Goal: Task Accomplishment & Management: Manage account settings

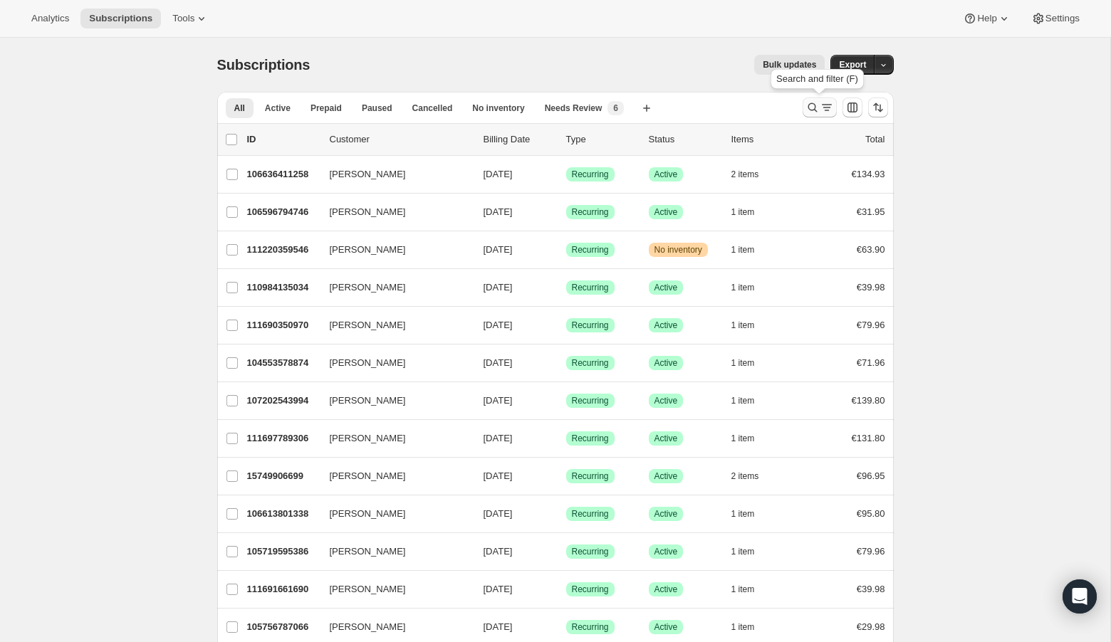
click at [810, 106] on icon "Search and filter results" at bounding box center [812, 107] width 14 height 14
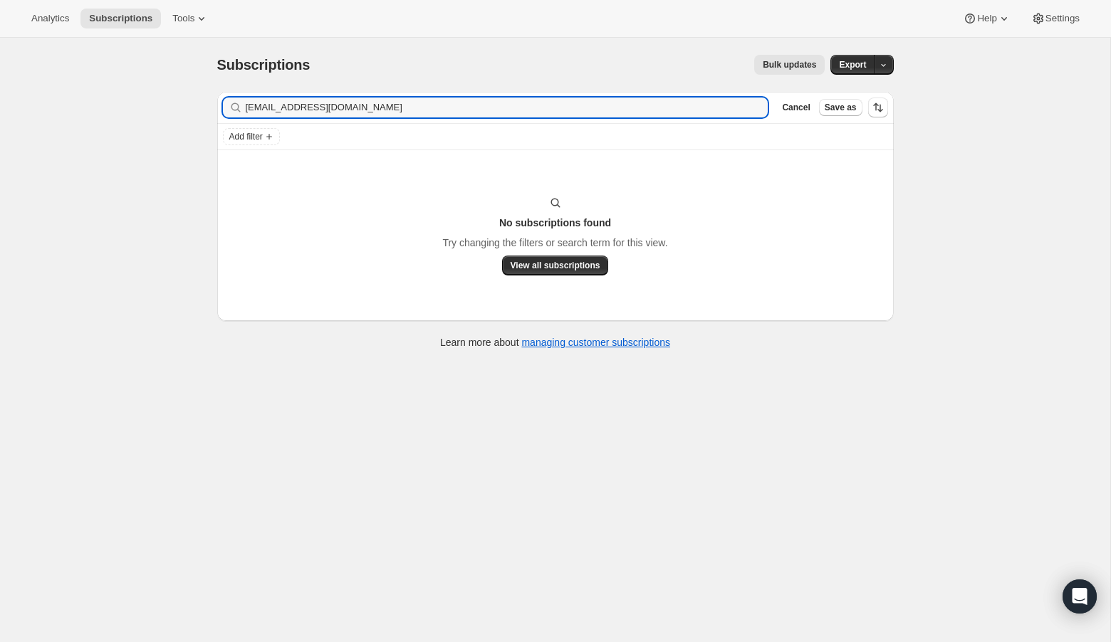
type input "[EMAIL_ADDRESS][DOMAIN_NAME]"
drag, startPoint x: 336, startPoint y: 105, endPoint x: 220, endPoint y: 110, distance: 116.2
click at [220, 110] on div "Filter subscribers [EMAIL_ADDRESS][DOMAIN_NAME] Clear Cancel Save as" at bounding box center [555, 107] width 676 height 31
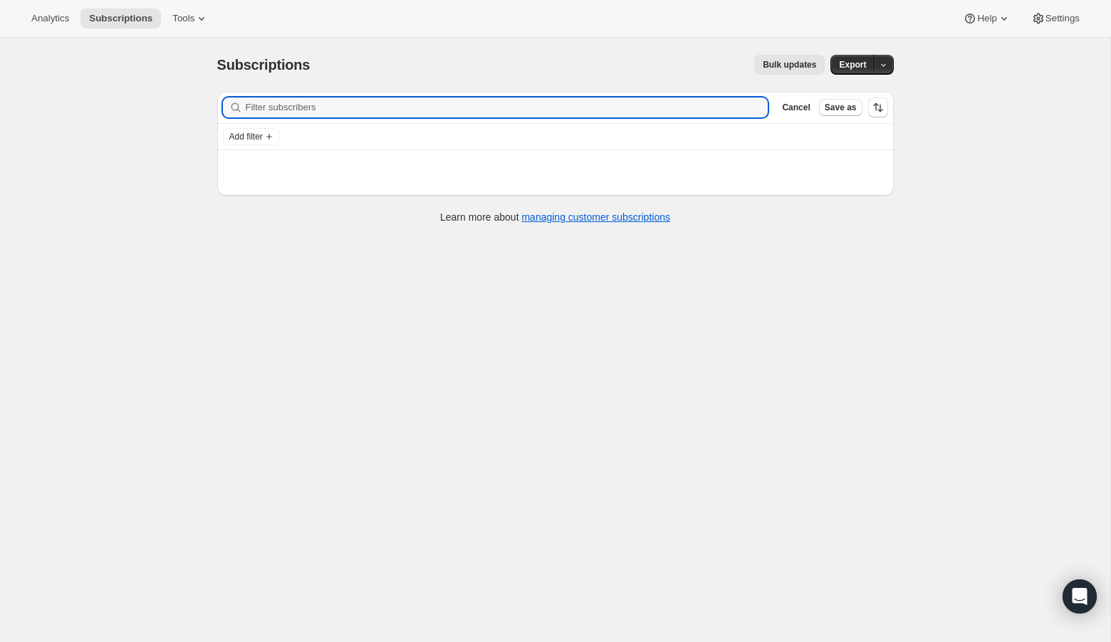
paste input "[PERSON_NAME][EMAIL_ADDRESS][PERSON_NAME][PERSON_NAME][DOMAIN_NAME]"
type input "[PERSON_NAME][EMAIL_ADDRESS][PERSON_NAME][PERSON_NAME][DOMAIN_NAME]"
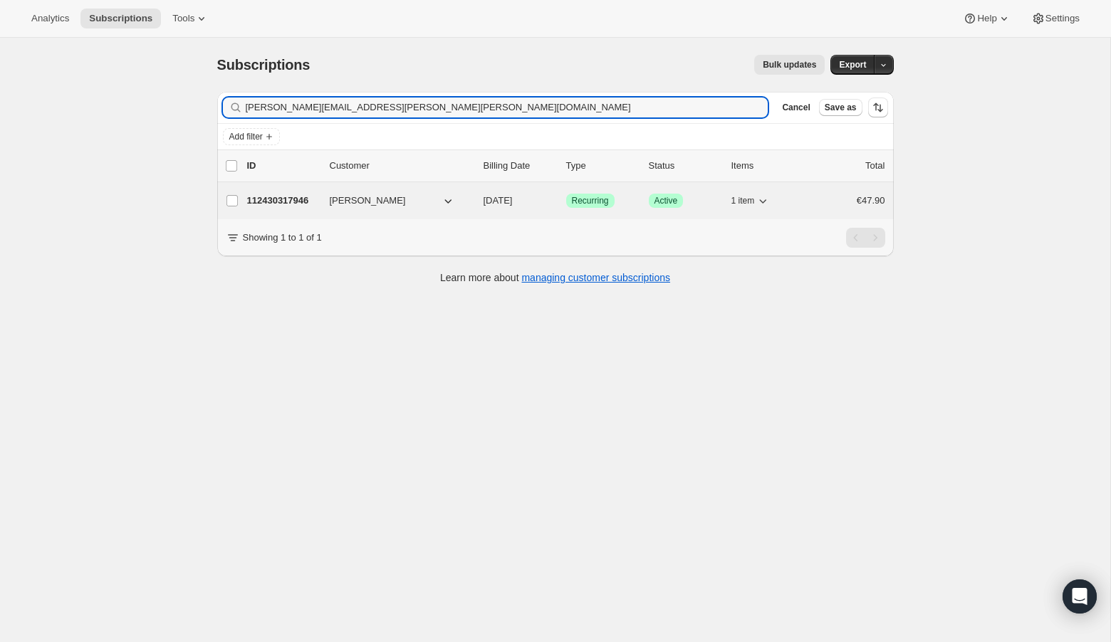
click at [268, 204] on p "112430317946" at bounding box center [282, 201] width 71 height 14
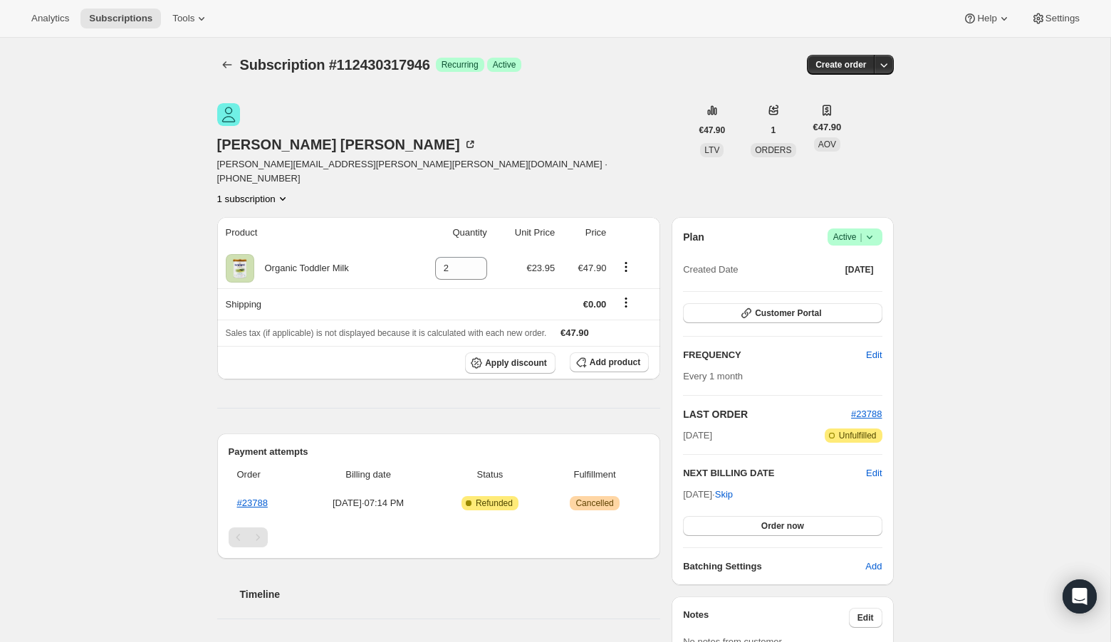
click at [872, 230] on icon at bounding box center [869, 237] width 14 height 14
click at [871, 242] on span "Cancel subscription" at bounding box center [850, 240] width 80 height 11
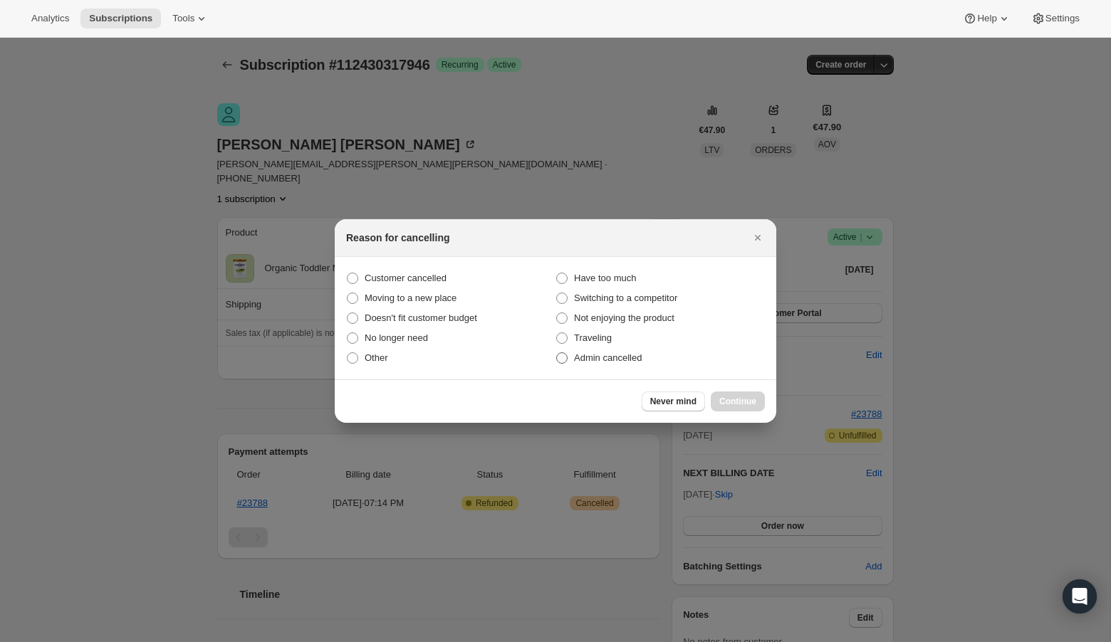
click at [564, 362] on span ":rcb:" at bounding box center [561, 357] width 11 height 11
click at [557, 353] on input "Admin cancelled" at bounding box center [556, 352] width 1 height 1
radio input "true"
click at [730, 397] on span "Continue" at bounding box center [737, 401] width 37 height 11
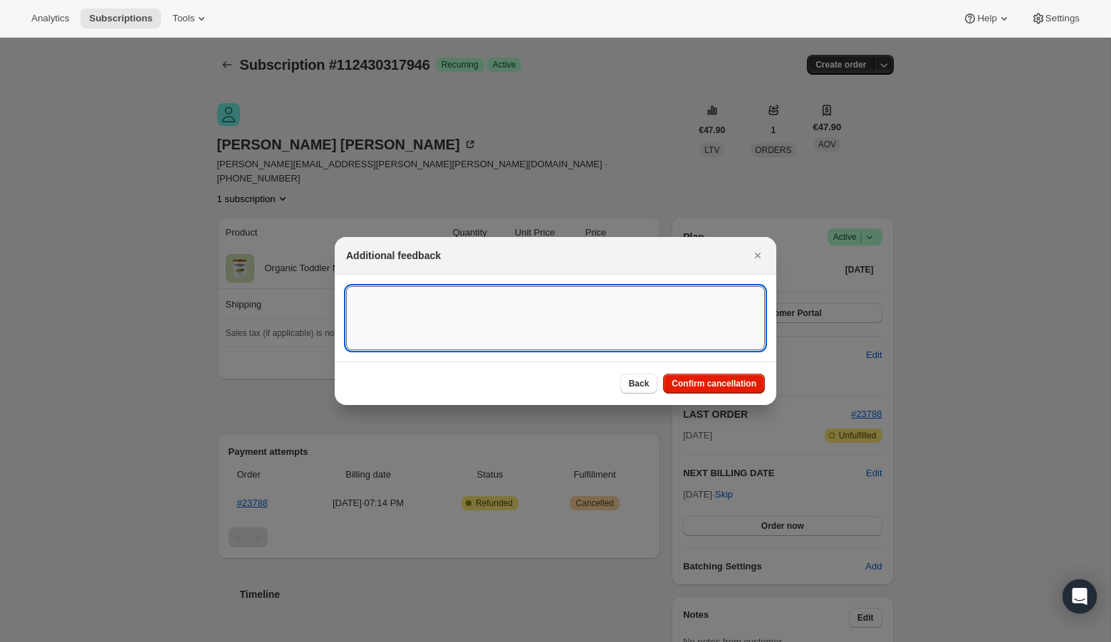
click at [493, 298] on textarea ":rcb:" at bounding box center [555, 318] width 419 height 64
type textarea "US Billing"
click at [697, 384] on span "Confirm cancellation" at bounding box center [713, 383] width 85 height 11
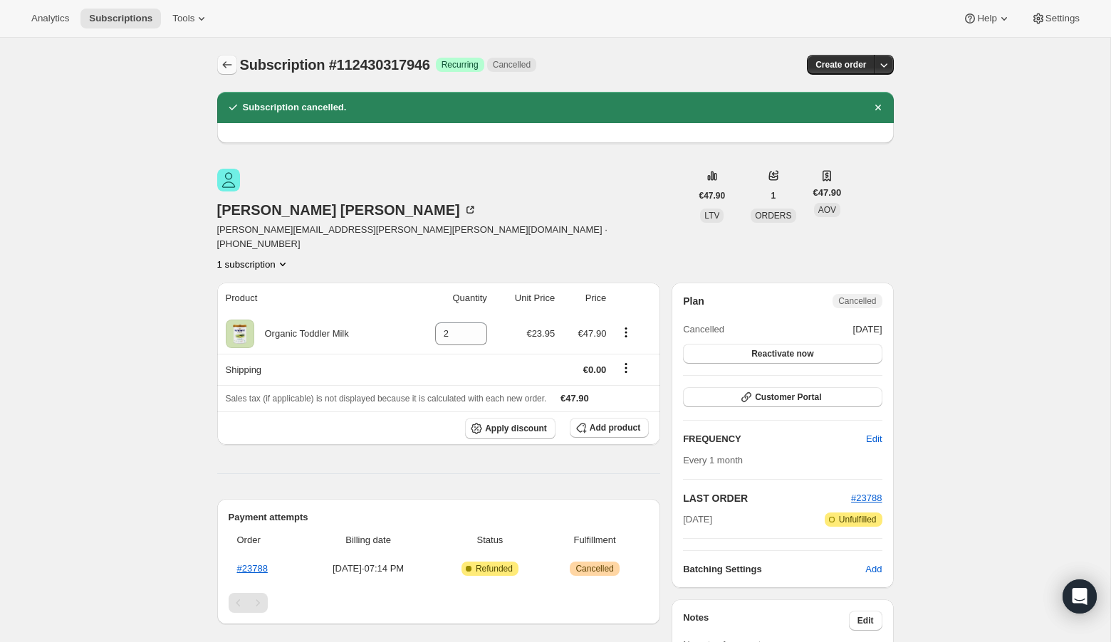
click at [228, 67] on icon "Subscriptions" at bounding box center [227, 65] width 14 height 14
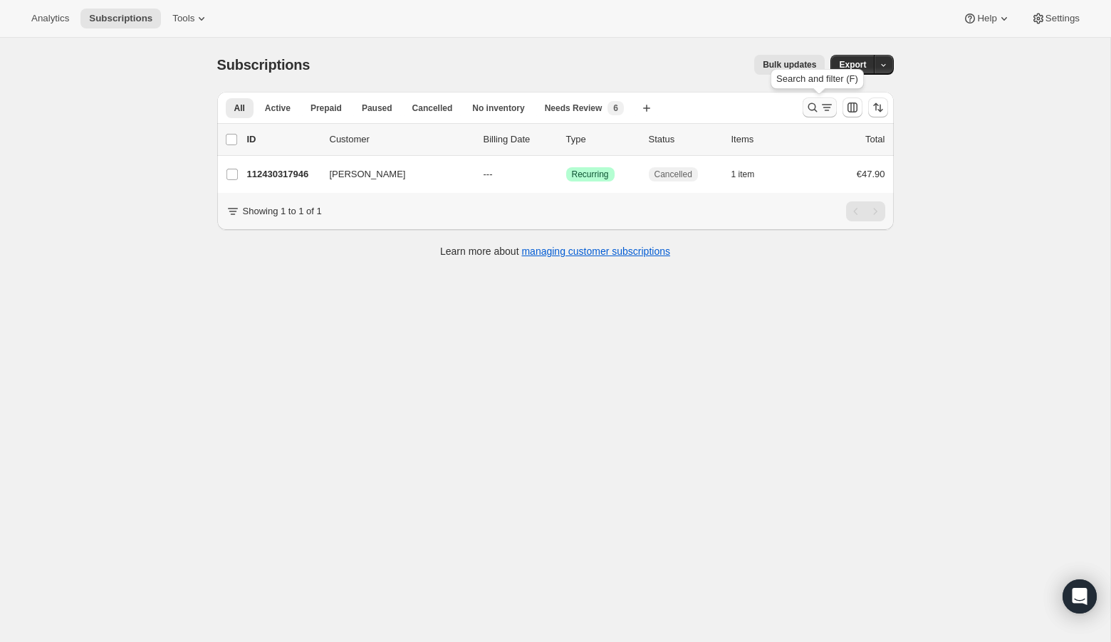
click at [812, 106] on icon "Search and filter results" at bounding box center [812, 107] width 14 height 14
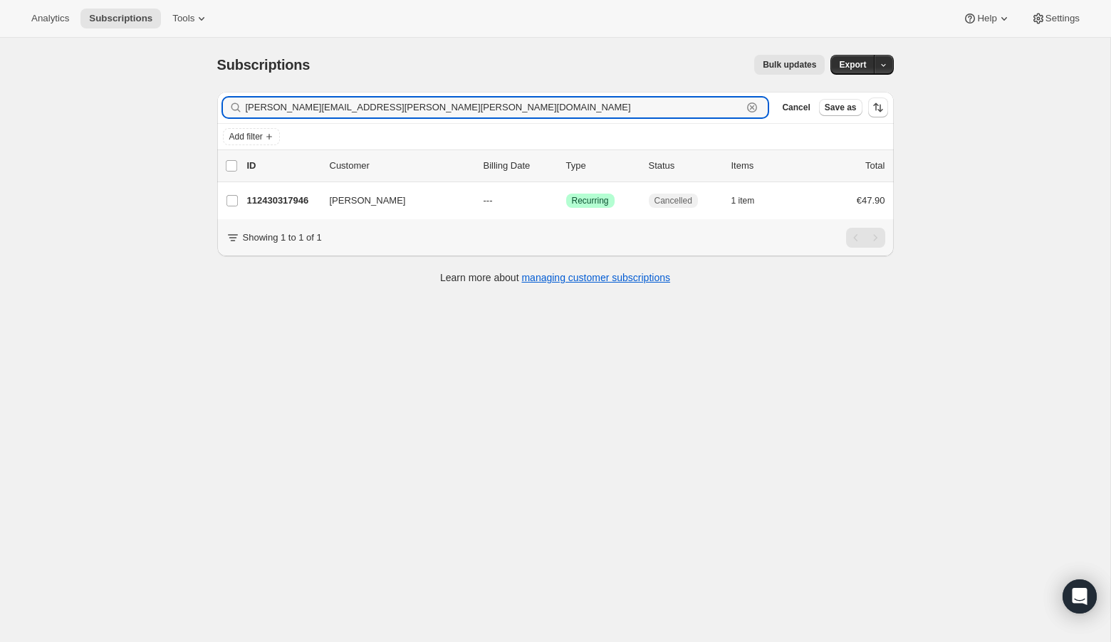
click at [755, 104] on icon "button" at bounding box center [752, 108] width 10 height 10
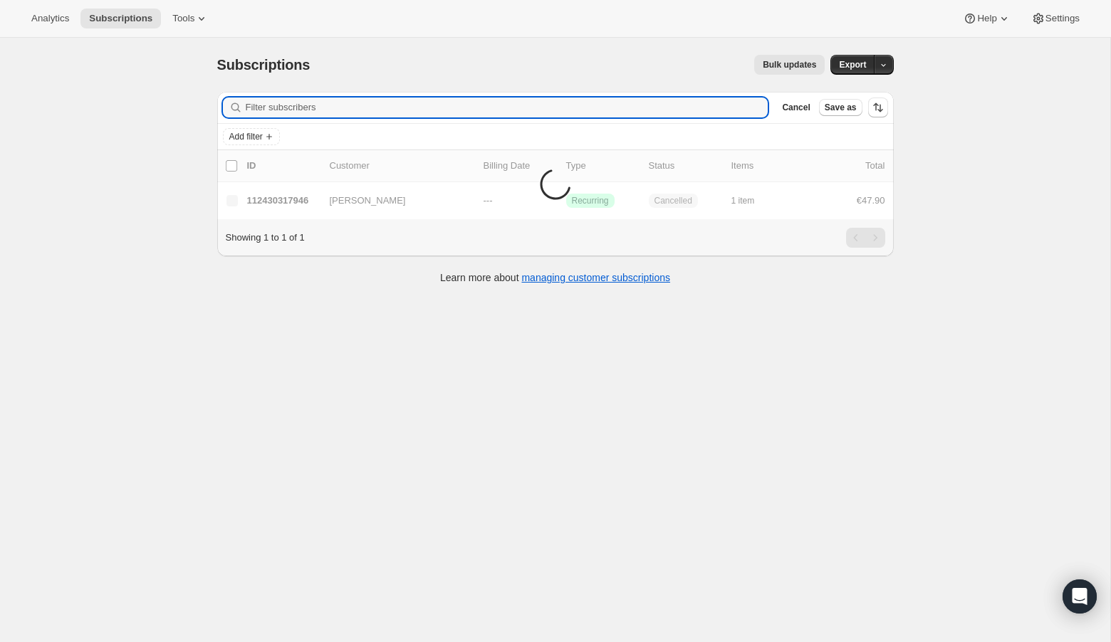
paste input "[EMAIL_ADDRESS][DOMAIN_NAME]"
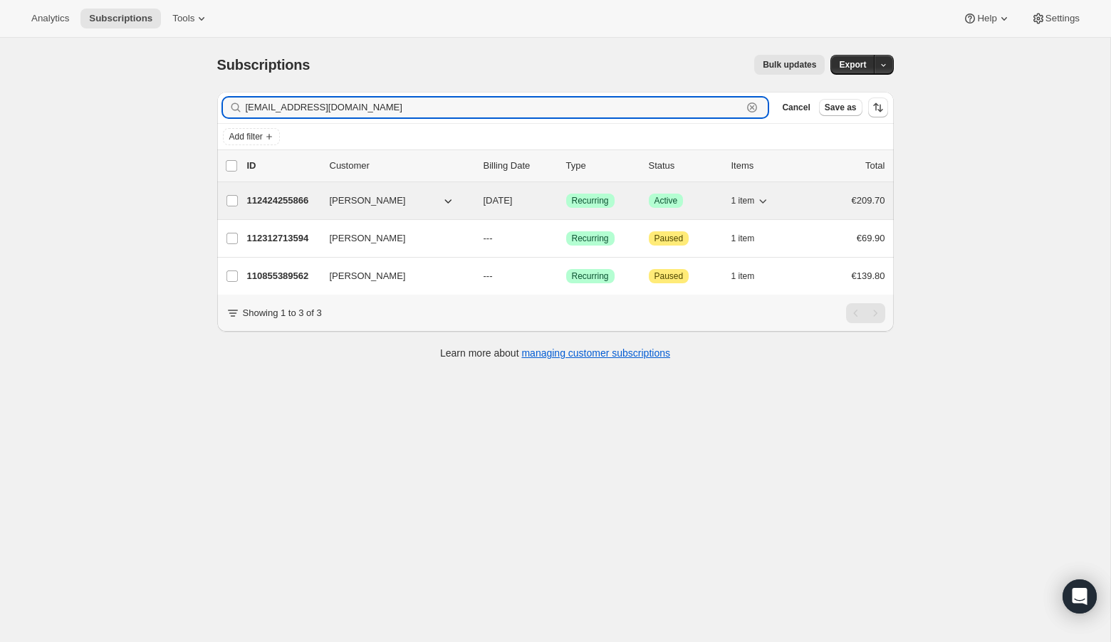
type input "[EMAIL_ADDRESS][DOMAIN_NAME]"
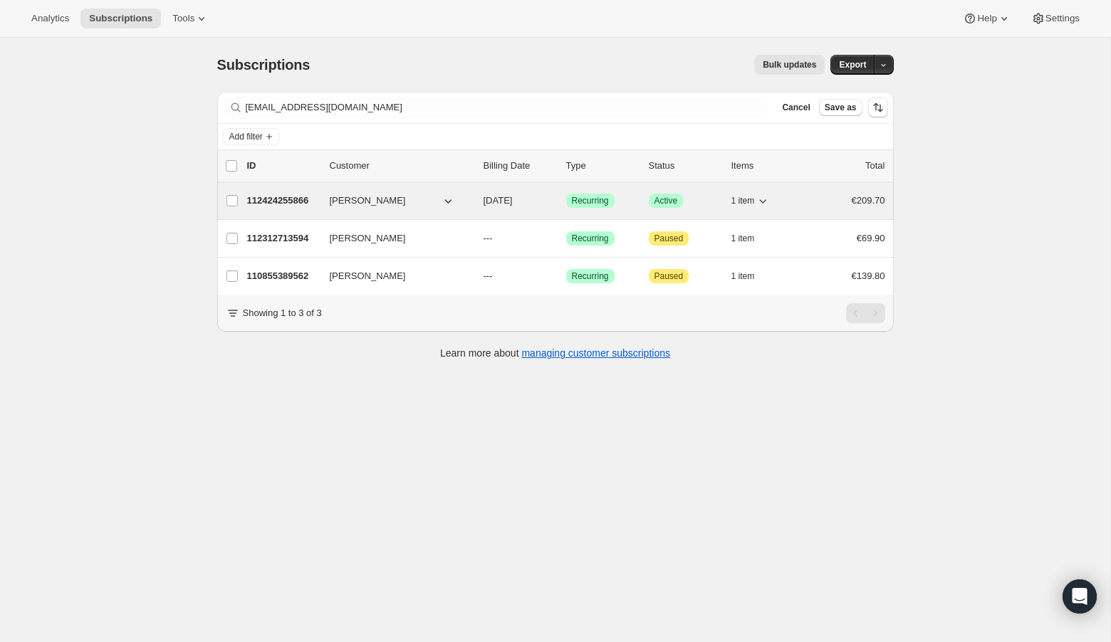
click at [271, 199] on p "112424255866" at bounding box center [282, 201] width 71 height 14
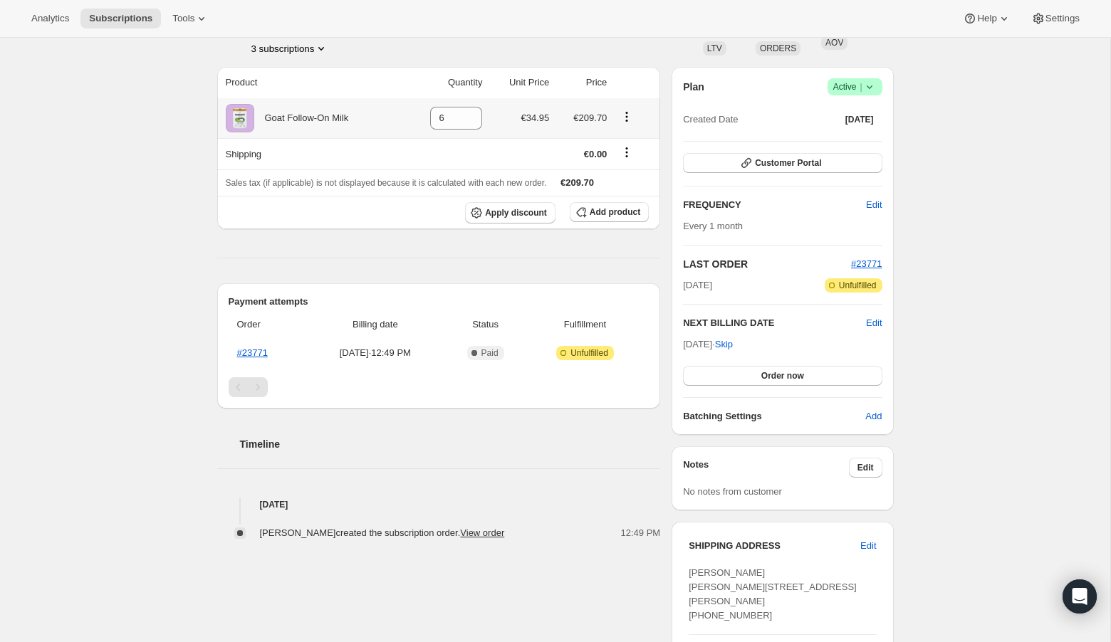
scroll to position [108, 0]
